Goal: Obtain resource: Obtain resource

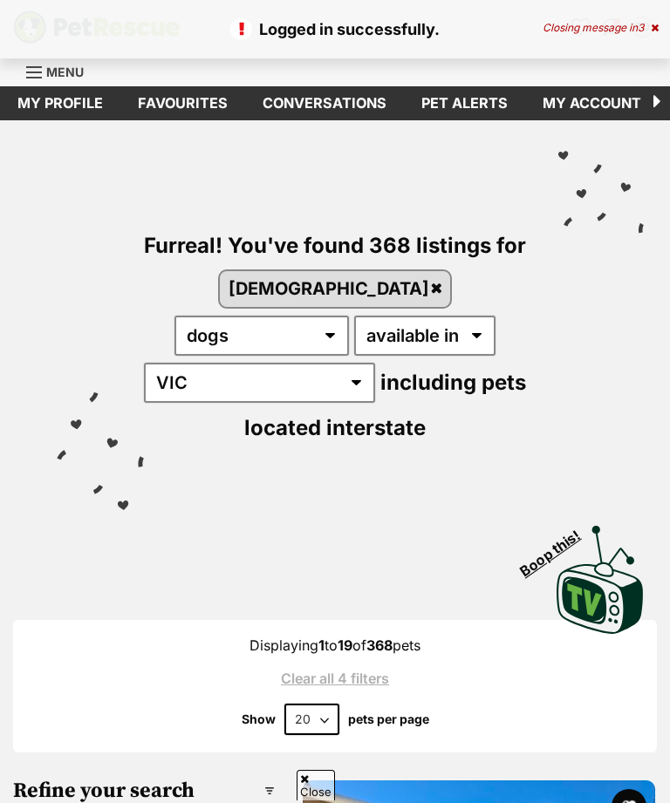
scroll to position [608, 0]
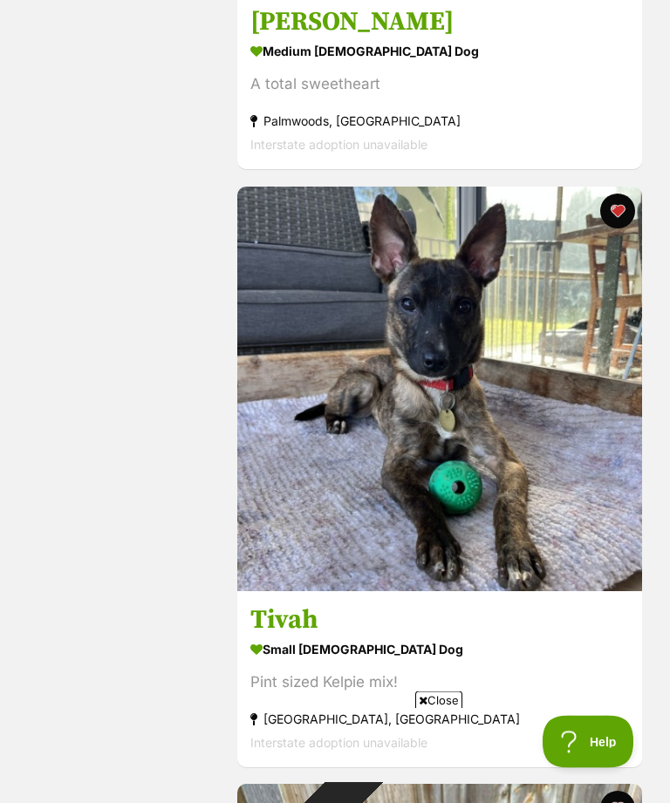
scroll to position [1989, 0]
click at [588, 554] on img at bounding box center [439, 389] width 405 height 405
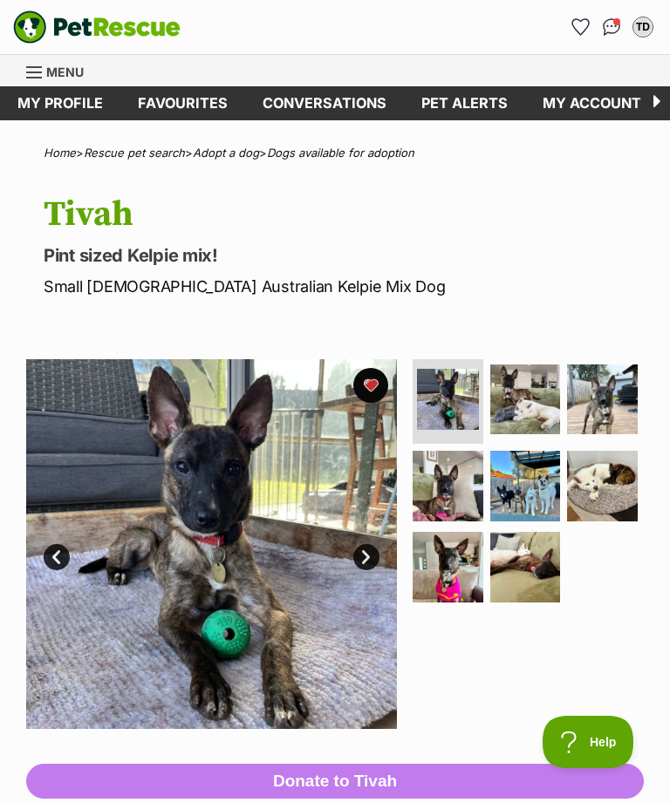
click at [544, 386] on img at bounding box center [525, 399] width 71 height 71
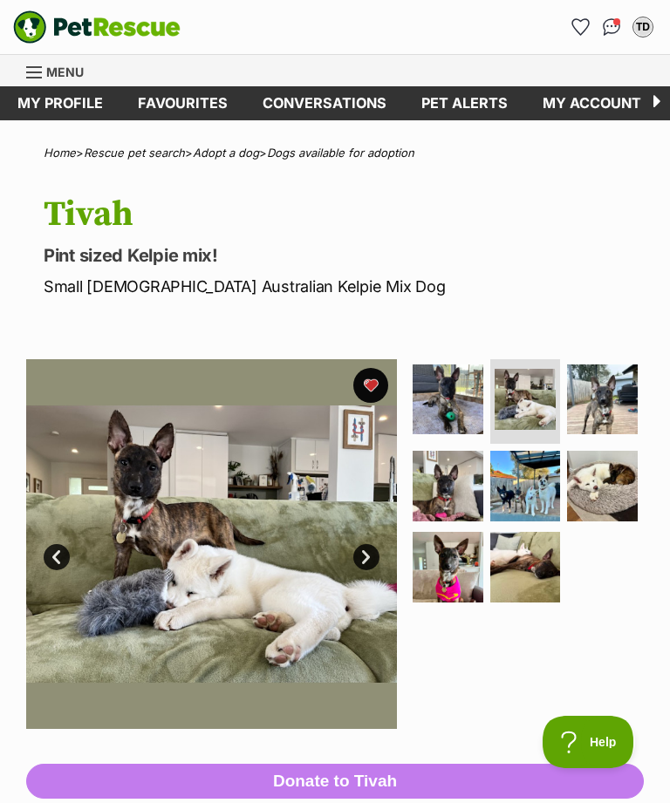
click at [452, 490] on img at bounding box center [447, 486] width 71 height 71
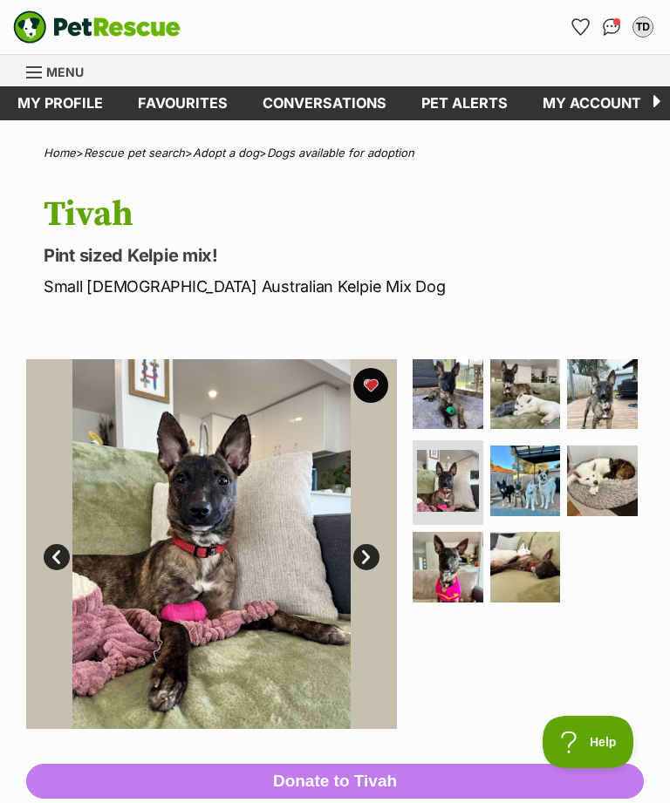
click at [541, 471] on img at bounding box center [525, 481] width 71 height 71
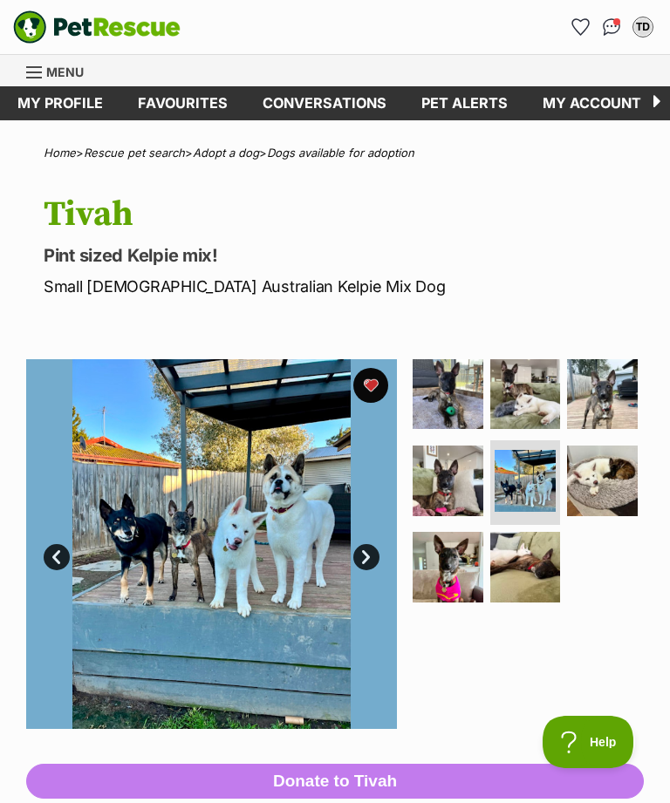
click at [623, 479] on img at bounding box center [602, 481] width 71 height 71
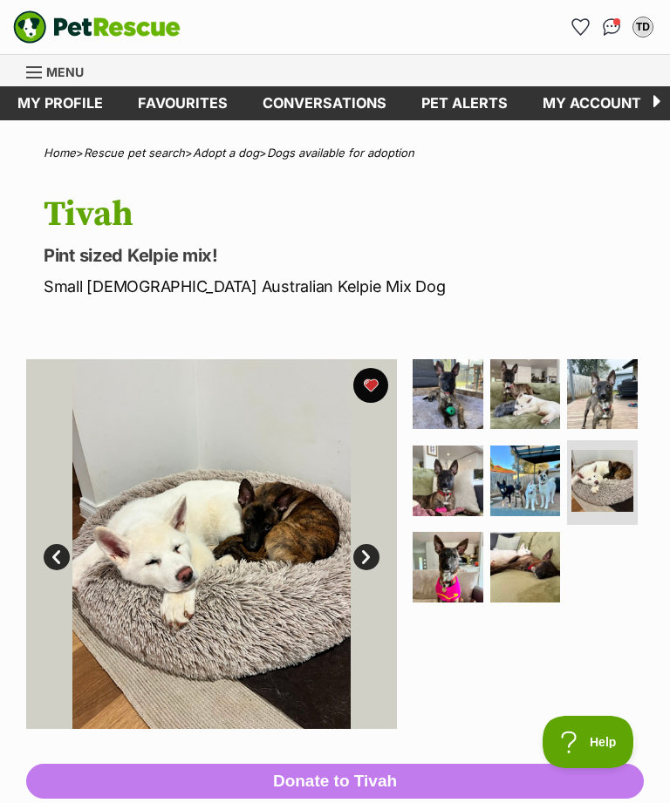
click at [466, 566] on img at bounding box center [447, 567] width 71 height 71
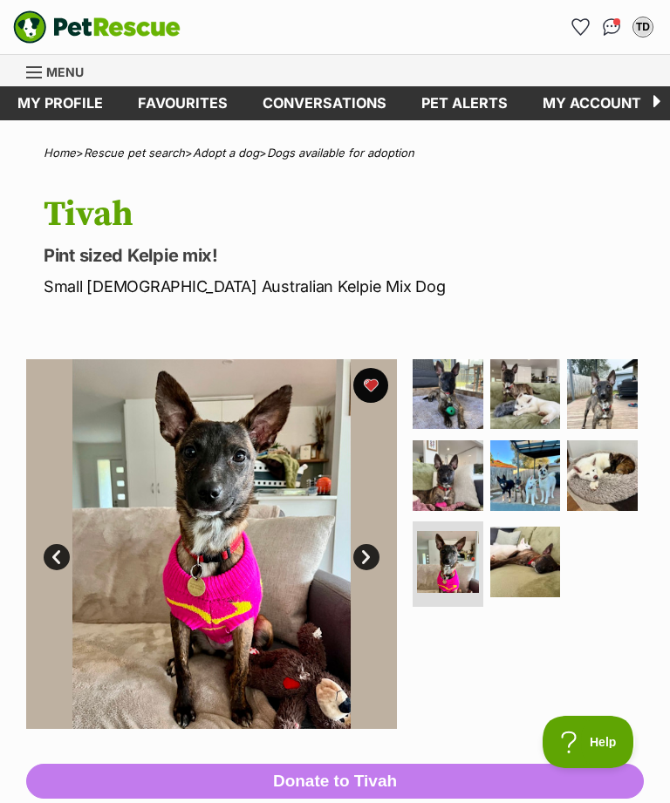
click at [530, 554] on img at bounding box center [525, 562] width 71 height 71
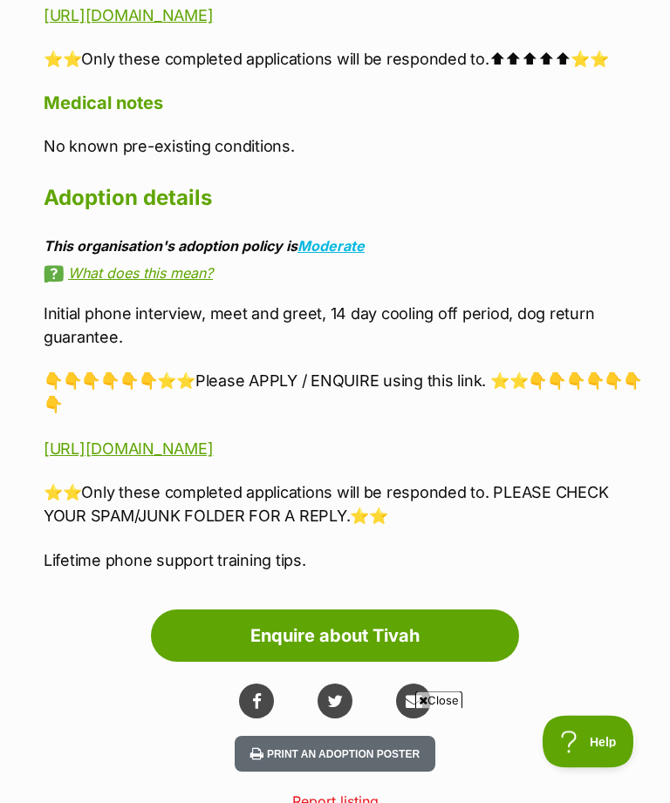
scroll to position [3050, 0]
click at [213, 449] on link "https://www.startingoverdogrescue.org.au/adoption-application-form/" at bounding box center [128, 448] width 169 height 18
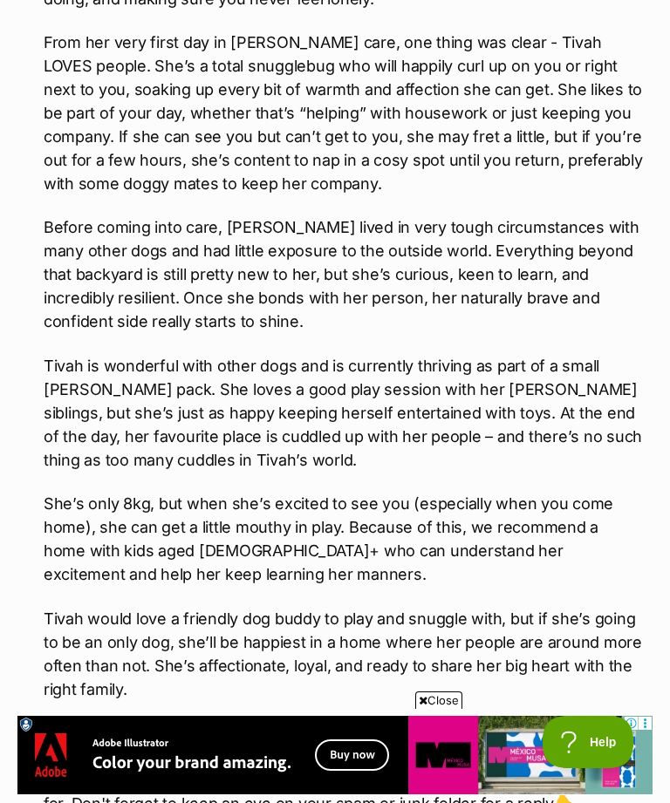
scroll to position [2172, 0]
